Goal: Transaction & Acquisition: Purchase product/service

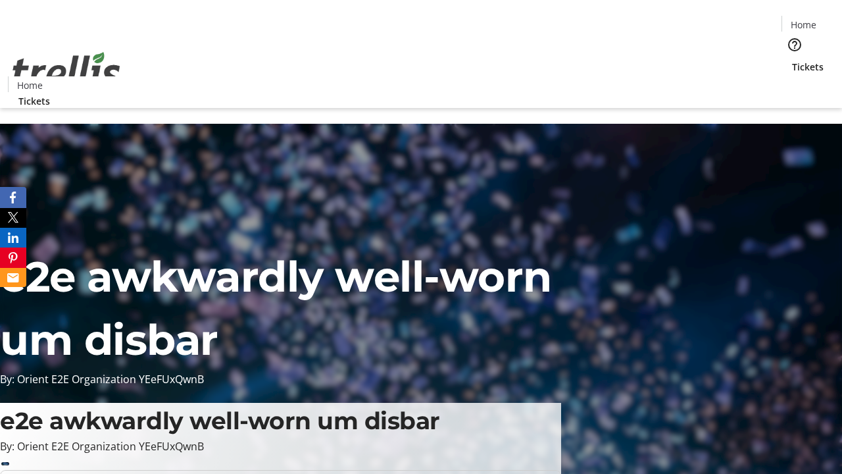
click at [792, 60] on span "Tickets" at bounding box center [808, 67] width 32 height 14
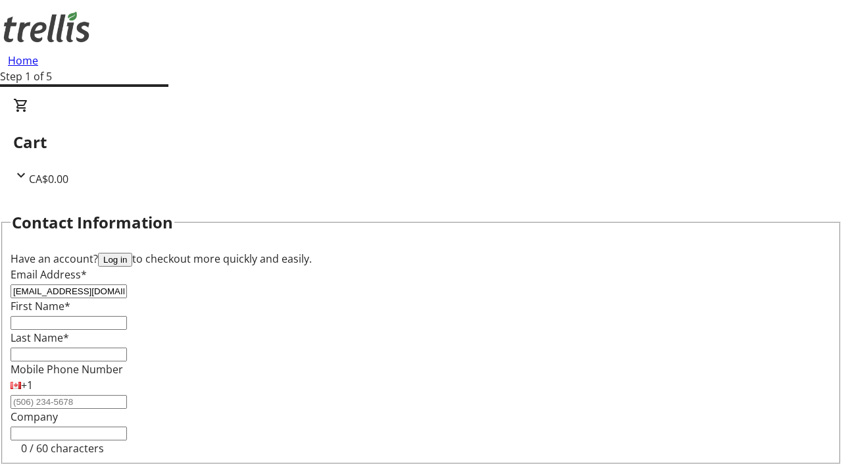
type input "[EMAIL_ADDRESS][DOMAIN_NAME]"
type input "[PERSON_NAME]"
